Goal: Task Accomplishment & Management: Manage account settings

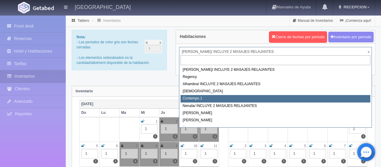
select select "721"
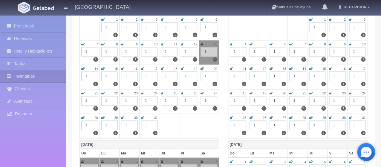
scroll to position [269, 0]
click at [143, 118] on icon at bounding box center [142, 118] width 3 height 4
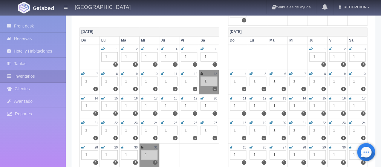
scroll to position [239, 0]
click at [310, 50] on icon at bounding box center [311, 49] width 3 height 4
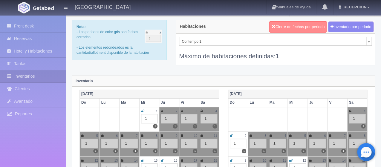
scroll to position [0, 0]
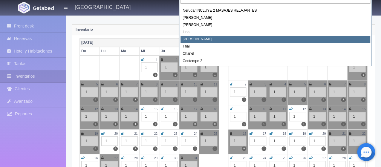
scroll to position [60, 0]
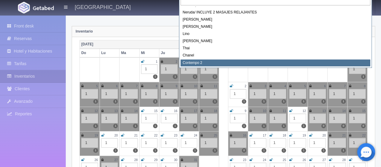
select select "728"
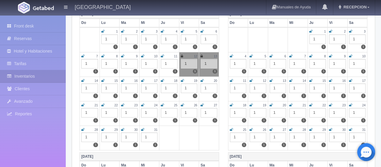
scroll to position [269, 0]
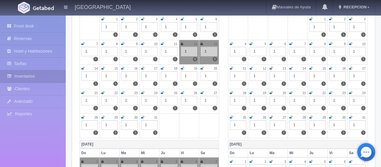
click at [143, 116] on icon at bounding box center [142, 118] width 3 height 4
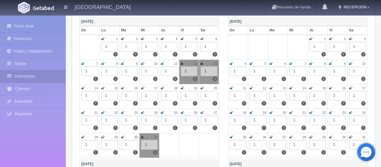
scroll to position [239, 0]
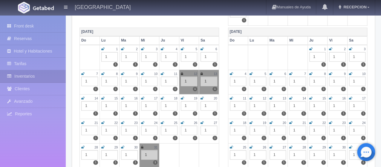
click at [311, 49] on icon at bounding box center [311, 49] width 3 height 4
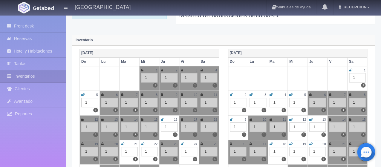
scroll to position [0, 0]
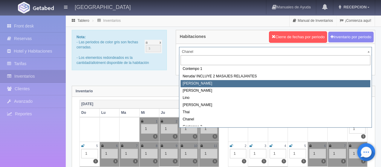
scroll to position [34, 0]
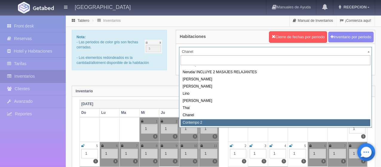
select select "2044"
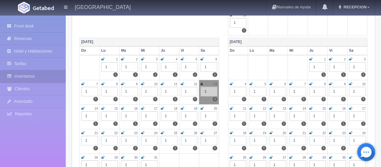
scroll to position [239, 0]
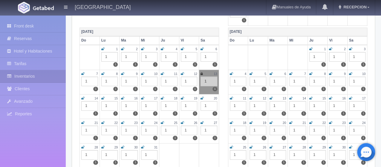
click at [143, 147] on icon at bounding box center [142, 148] width 3 height 4
click at [310, 49] on icon at bounding box center [311, 49] width 3 height 4
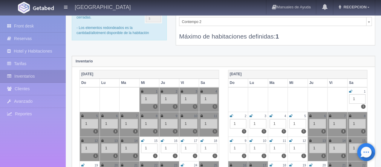
scroll to position [0, 0]
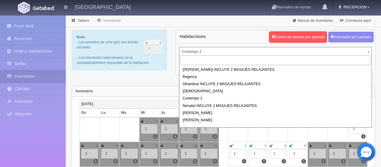
drag, startPoint x: 201, startPoint y: 54, endPoint x: 211, endPoint y: 64, distance: 14.6
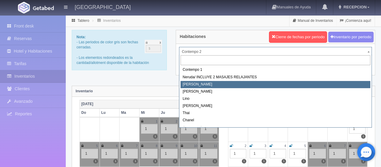
scroll to position [34, 0]
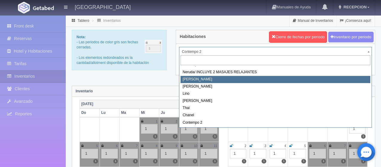
select select "723"
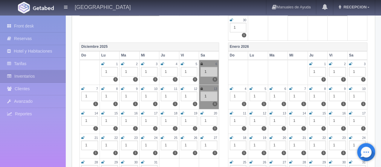
scroll to position [239, 0]
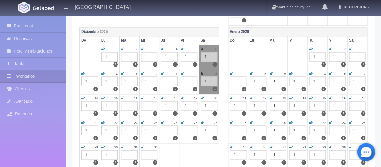
click at [142, 148] on icon at bounding box center [142, 148] width 3 height 4
click at [310, 48] on icon at bounding box center [311, 49] width 3 height 4
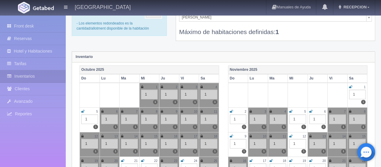
scroll to position [30, 0]
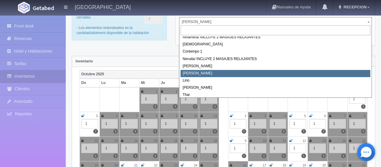
scroll to position [34, 0]
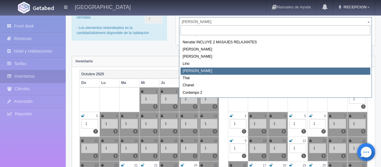
select select "726"
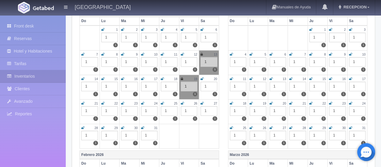
scroll to position [269, 0]
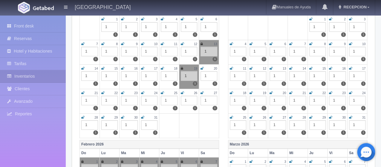
click at [143, 116] on icon at bounding box center [142, 118] width 3 height 4
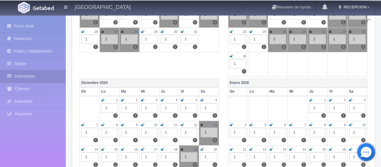
scroll to position [179, 0]
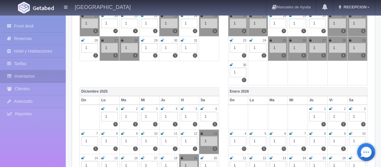
click at [310, 108] on icon at bounding box center [311, 109] width 3 height 4
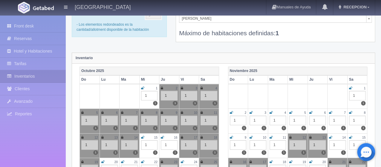
scroll to position [0, 0]
